Goal: Transaction & Acquisition: Book appointment/travel/reservation

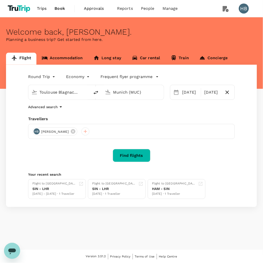
click at [63, 94] on input "Toulouse Blagnac Intl (TLS)" at bounding box center [59, 92] width 40 height 8
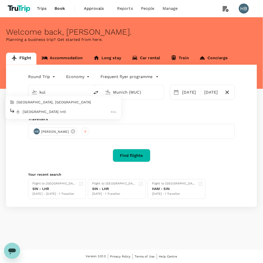
click at [55, 115] on div "[GEOGRAPHIC_DATA] Intl KUL" at bounding box center [63, 112] width 107 height 8
type input "Kuala Lumpur Intl ([GEOGRAPHIC_DATA])"
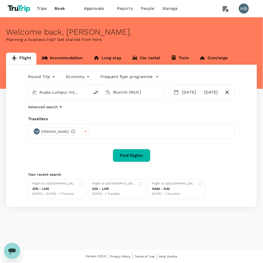
click at [121, 95] on input "Munich (MUC)" at bounding box center [133, 92] width 40 height 8
click at [118, 112] on p "Kota Kinabalu Intl" at bounding box center [140, 111] width 89 height 5
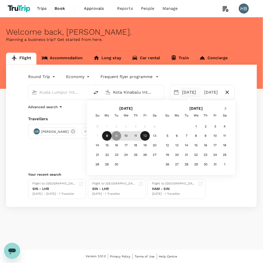
type input "Kota Kinabalu Intl (BKI)"
click at [223, 106] on button "Next Month" at bounding box center [226, 109] width 8 height 8
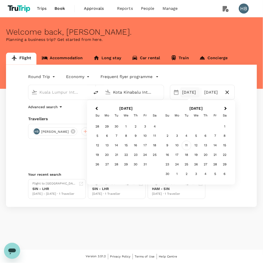
click at [187, 145] on div "11" at bounding box center [187, 146] width 10 height 10
click at [130, 147] on div "12" at bounding box center [126, 146] width 10 height 10
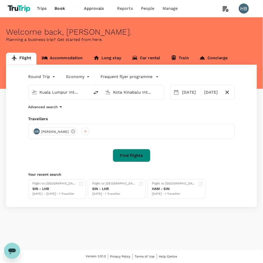
click at [140, 157] on button "Find flights" at bounding box center [132, 155] width 38 height 13
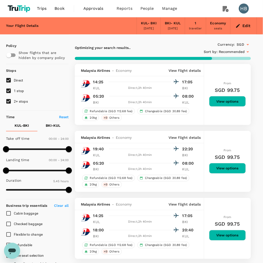
type input "760"
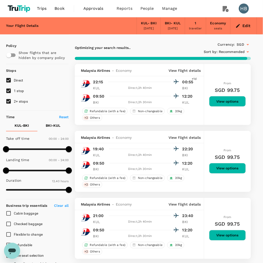
click at [230, 86] on h6 "SGD 99.75" at bounding box center [227, 90] width 25 height 8
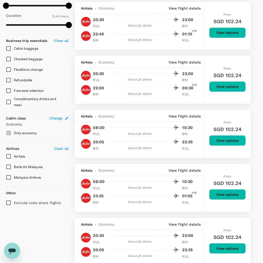
scroll to position [167, 0]
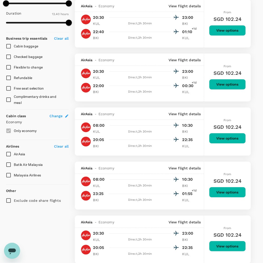
click at [7, 176] on input "Malaysia Airlines" at bounding box center [8, 175] width 11 height 11
checkbox input "true"
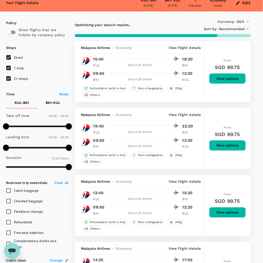
scroll to position [0, 0]
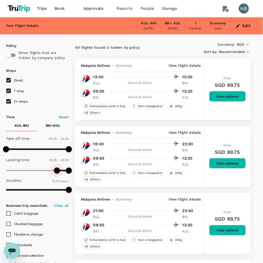
type input "1200"
drag, startPoint x: 7, startPoint y: 171, endPoint x: 58, endPoint y: 171, distance: 51.2
click at [58, 171] on span at bounding box center [58, 171] width 6 height 6
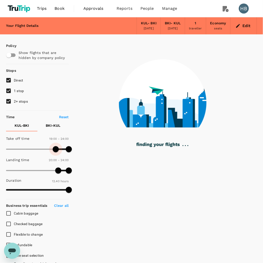
type input "1170"
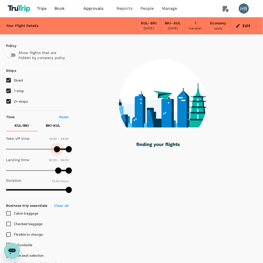
drag, startPoint x: 6, startPoint y: 150, endPoint x: 57, endPoint y: 151, distance: 50.9
click at [57, 151] on span at bounding box center [57, 149] width 6 height 6
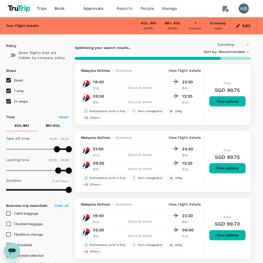
type input "SGD"
type input "0"
drag, startPoint x: 56, startPoint y: 169, endPoint x: -1, endPoint y: 172, distance: 57.0
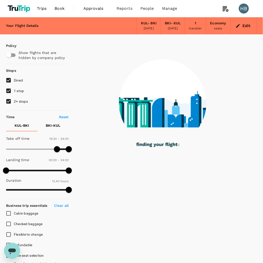
click at [55, 125] on p "BKI - KUL" at bounding box center [53, 125] width 15 height 5
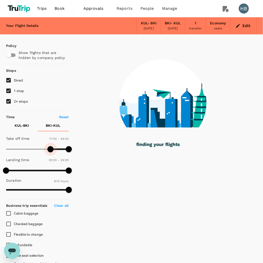
type input "1170"
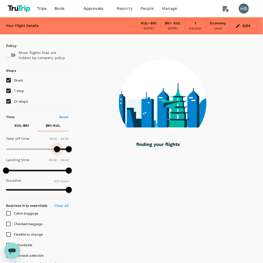
drag, startPoint x: 6, startPoint y: 150, endPoint x: 57, endPoint y: 147, distance: 51.6
click at [57, 147] on span at bounding box center [57, 149] width 6 height 6
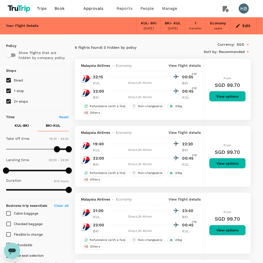
click at [246, 44] on icon "Open" at bounding box center [247, 44] width 3 height 1
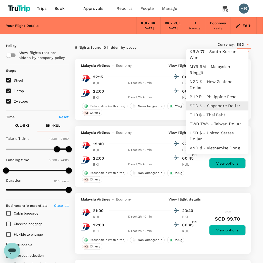
scroll to position [117, 0]
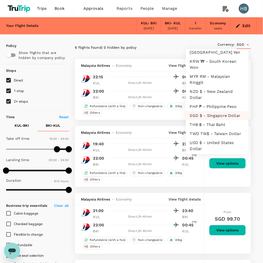
click at [218, 86] on li "MYR RM - Malaysian Ringgit" at bounding box center [217, 79] width 63 height 15
type input "MYR"
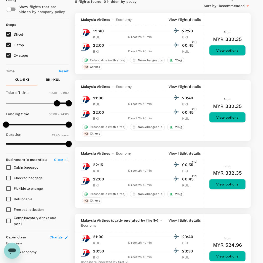
scroll to position [56, 0]
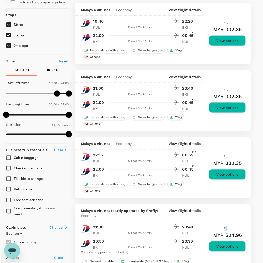
click at [226, 213] on div "From MYR 524.96 View options" at bounding box center [227, 239] width 37 height 71
click at [235, 170] on button "View options" at bounding box center [227, 174] width 37 height 11
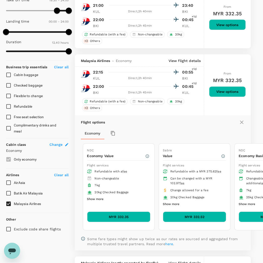
scroll to position [187, 0]
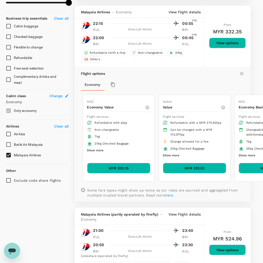
click at [228, 28] on h6 "MYR 332.35" at bounding box center [227, 32] width 29 height 8
copy h6 "332.35"
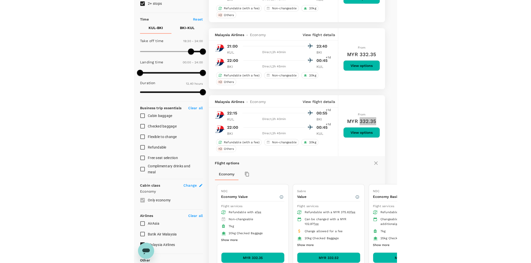
scroll to position [0, 0]
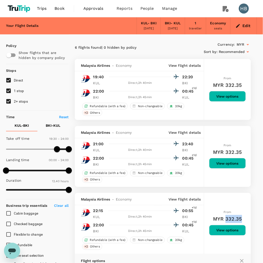
click at [62, 9] on span "Book" at bounding box center [59, 9] width 10 height 6
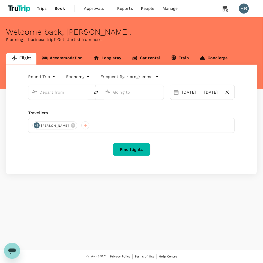
type input "Kuala Lumpur Intl ([GEOGRAPHIC_DATA])"
type input "Kota Kinabalu Intl (BKI)"
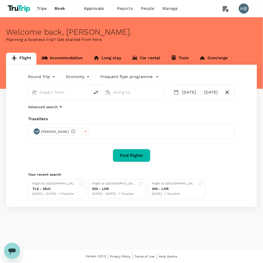
type input "Kuala Lumpur Intl ([GEOGRAPHIC_DATA])"
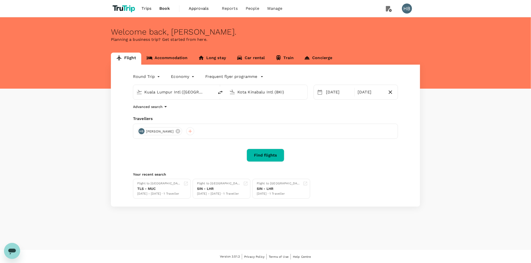
click at [262, 91] on input "Kota Kinabalu Intl (BKI)" at bounding box center [266, 92] width 59 height 8
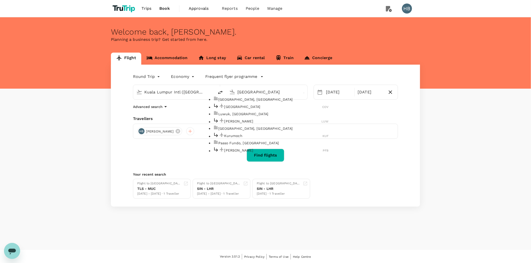
type input "Kota"
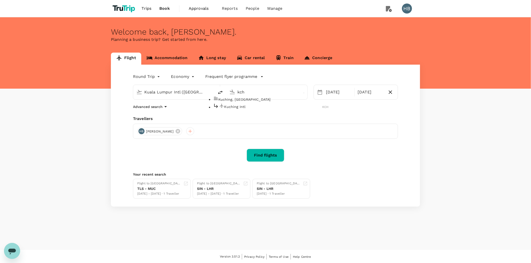
drag, startPoint x: 278, startPoint y: 110, endPoint x: 281, endPoint y: 108, distance: 4.1
click at [262, 109] on p "Kuching Intl" at bounding box center [273, 106] width 98 height 5
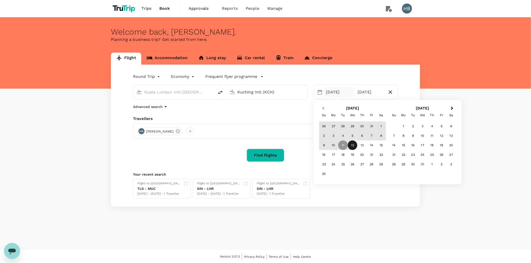
type input "Kuching Intl (KCH)"
click at [262, 111] on button "Previous Month" at bounding box center [323, 109] width 8 height 8
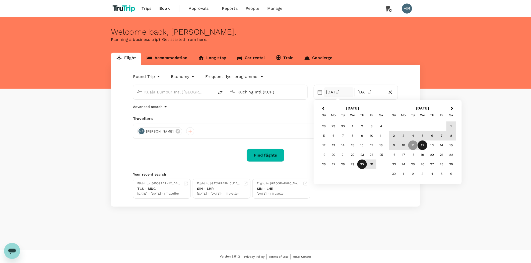
click at [262, 167] on div "30" at bounding box center [362, 165] width 10 height 10
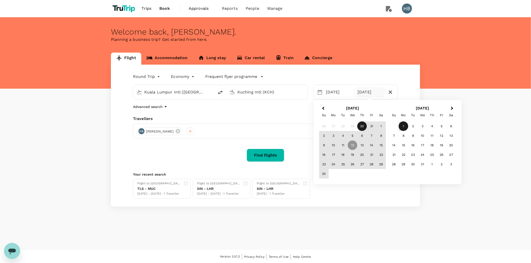
click at [262, 127] on div "1" at bounding box center [404, 127] width 10 height 10
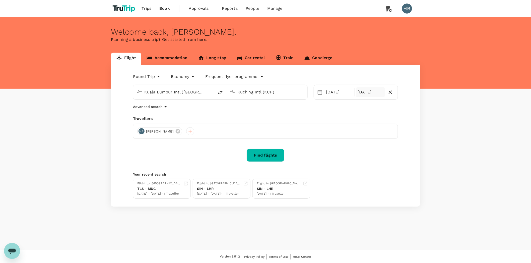
click at [262, 95] on div "01 Dec" at bounding box center [371, 92] width 30 height 10
click at [262, 107] on span "Previous Month" at bounding box center [323, 109] width 0 height 6
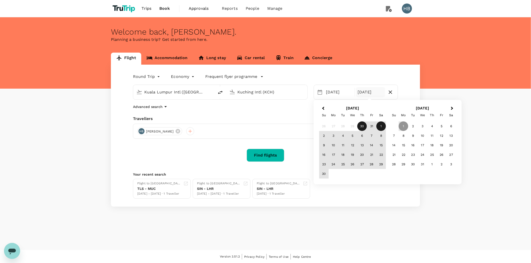
click at [262, 127] on div "1" at bounding box center [381, 127] width 10 height 10
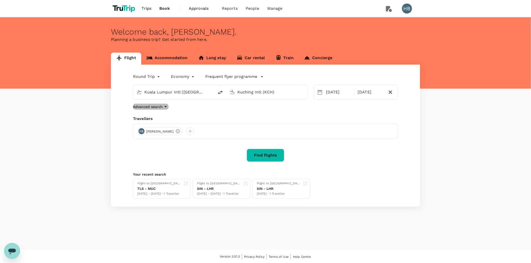
click at [148, 107] on p "Advanced search" at bounding box center [148, 106] width 30 height 5
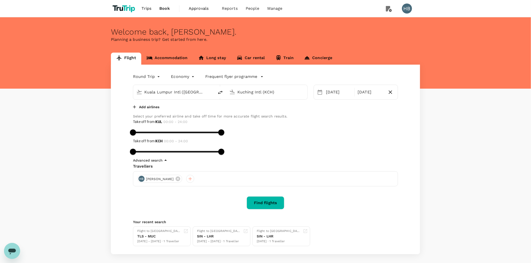
click at [162, 110] on div "Add airlines" at bounding box center [221, 107] width 177 height 6
click at [146, 110] on button "Add airlines" at bounding box center [146, 107] width 26 height 5
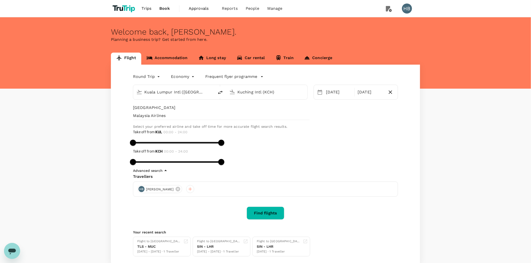
type input "malaysia"
click at [163, 119] on span "Malaysia Airlines" at bounding box center [221, 116] width 177 height 6
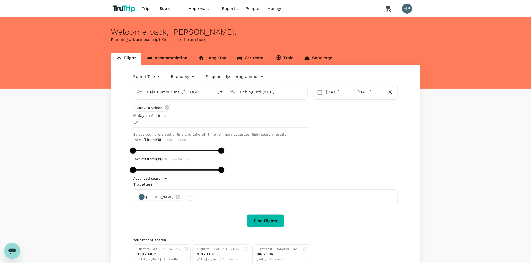
click at [262, 215] on button "Find flights" at bounding box center [266, 221] width 38 height 13
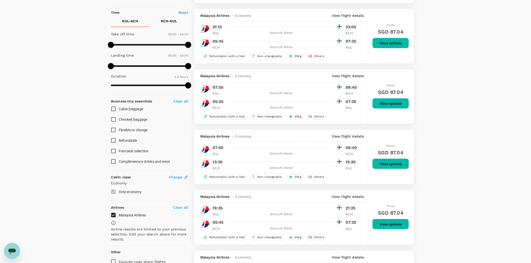
scroll to position [84, 0]
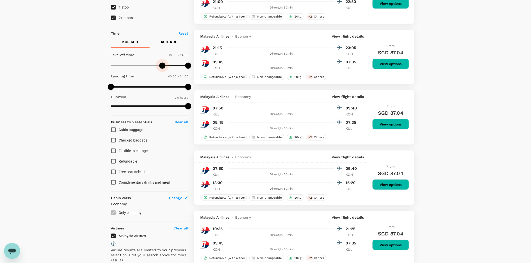
drag, startPoint x: 111, startPoint y: 66, endPoint x: 162, endPoint y: 69, distance: 51.5
click at [162, 69] on span at bounding box center [162, 66] width 6 height 6
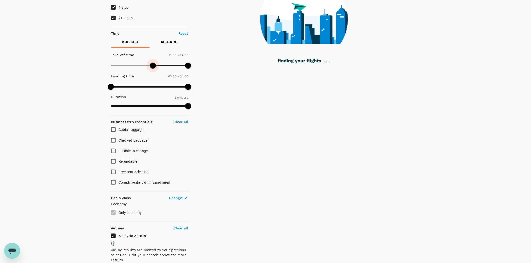
type input "750"
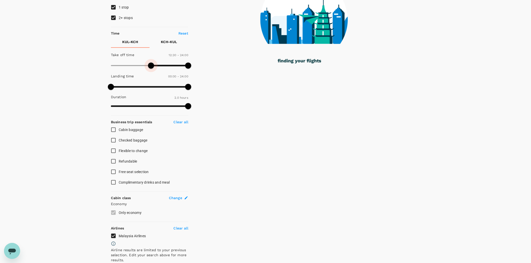
drag, startPoint x: 165, startPoint y: 66, endPoint x: 150, endPoint y: 67, distance: 14.1
click at [150, 67] on span at bounding box center [151, 66] width 6 height 6
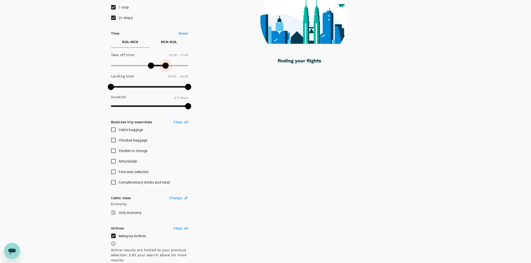
type input "990"
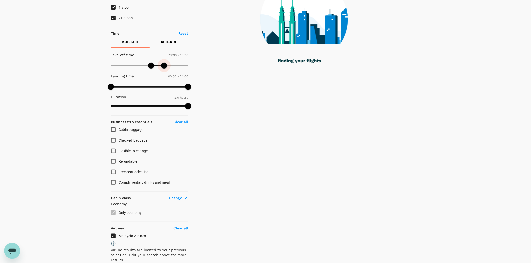
drag, startPoint x: 187, startPoint y: 64, endPoint x: 164, endPoint y: 67, distance: 23.0
click at [164, 67] on span at bounding box center [164, 66] width 6 height 6
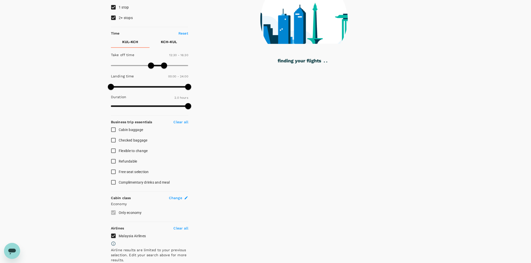
click at [166, 43] on p "KCH - KUL" at bounding box center [169, 41] width 16 height 5
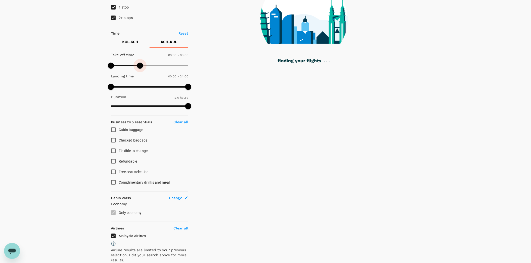
type input "510"
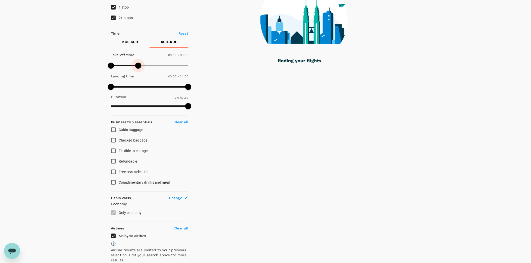
drag, startPoint x: 182, startPoint y: 66, endPoint x: 139, endPoint y: 70, distance: 43.3
click at [139, 69] on span at bounding box center [138, 66] width 6 height 6
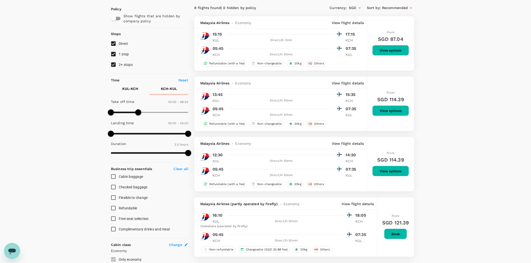
scroll to position [0, 0]
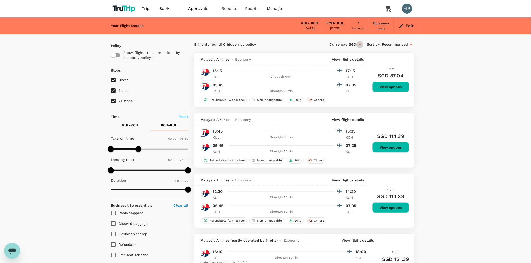
click at [262, 47] on icon "Open" at bounding box center [360, 45] width 6 height 6
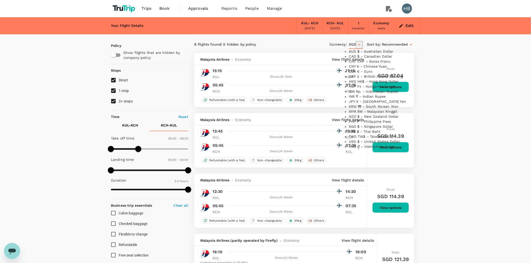
scroll to position [89, 0]
click at [262, 114] on li "MYR RM - Malaysian Ringgit" at bounding box center [380, 111] width 63 height 5
type input "MYR"
